Goal: Navigation & Orientation: Find specific page/section

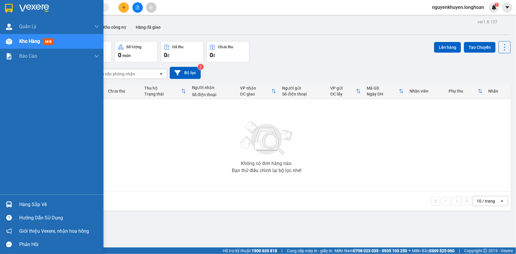
click at [33, 206] on div "Hàng sắp về" at bounding box center [59, 204] width 80 height 9
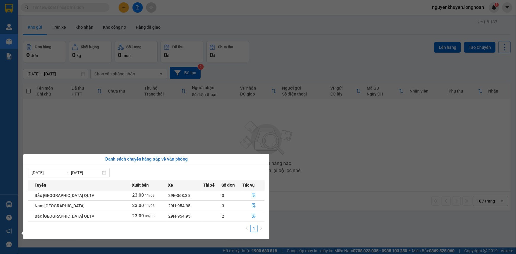
click at [200, 124] on section "Kết quả tìm kiếm ( 0 ) Bộ lọc No Data nguyenkhuyen.longhoan 1 Quản [PERSON_NAME…" at bounding box center [258, 127] width 516 height 254
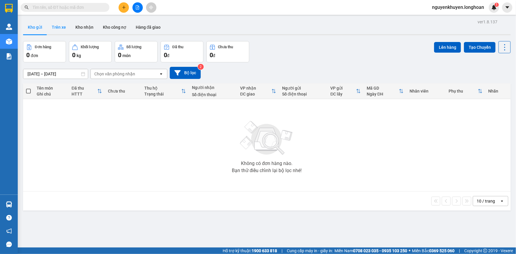
click at [56, 28] on button "Trên xe" at bounding box center [59, 27] width 24 height 14
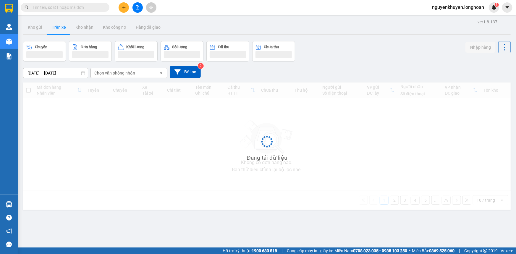
click at [119, 73] on div "Chọn văn phòng nhận" at bounding box center [114, 73] width 41 height 6
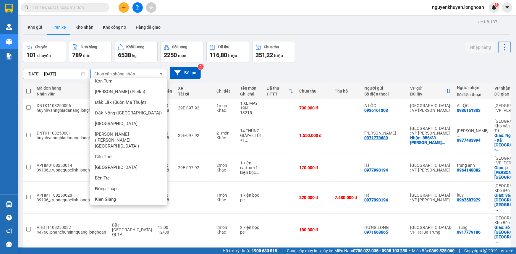
scroll to position [188, 0]
click at [36, 28] on button "Kho gửi" at bounding box center [35, 27] width 24 height 14
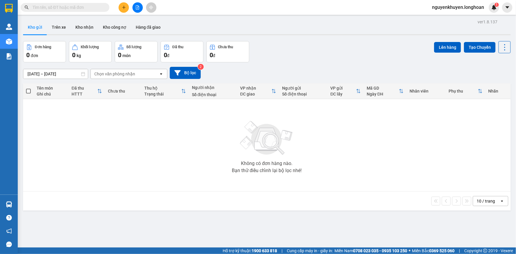
click at [130, 75] on div "Chọn văn phòng nhận" at bounding box center [114, 74] width 41 height 6
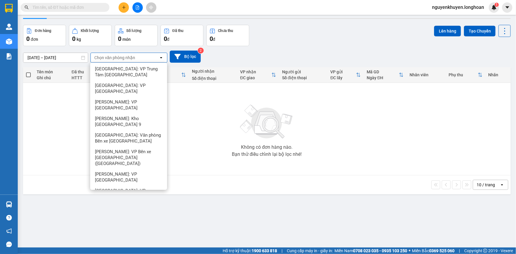
scroll to position [27, 0]
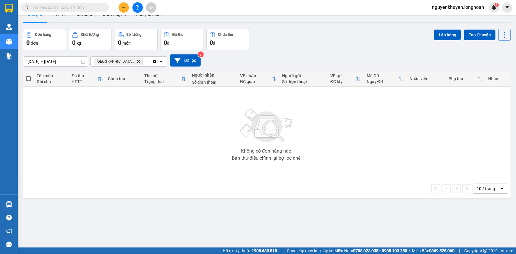
scroll to position [0, 0]
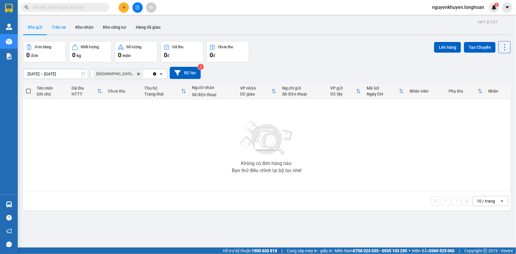
click at [60, 26] on button "Trên xe" at bounding box center [59, 27] width 24 height 14
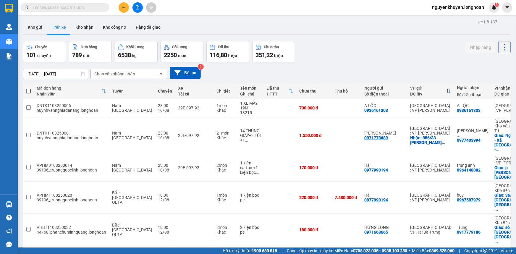
click at [124, 77] on div "Chọn văn phòng nhận" at bounding box center [125, 73] width 68 height 9
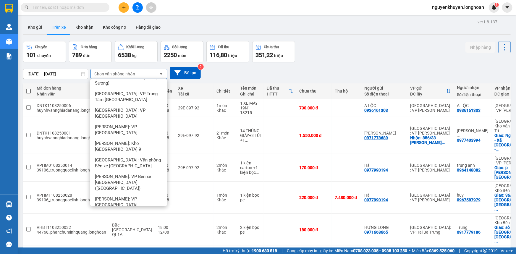
scroll to position [913, 0]
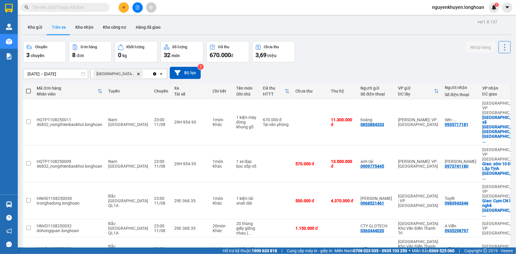
scroll to position [0, 0]
click at [81, 28] on button "Kho nhận" at bounding box center [84, 27] width 27 height 14
